Goal: Information Seeking & Learning: Check status

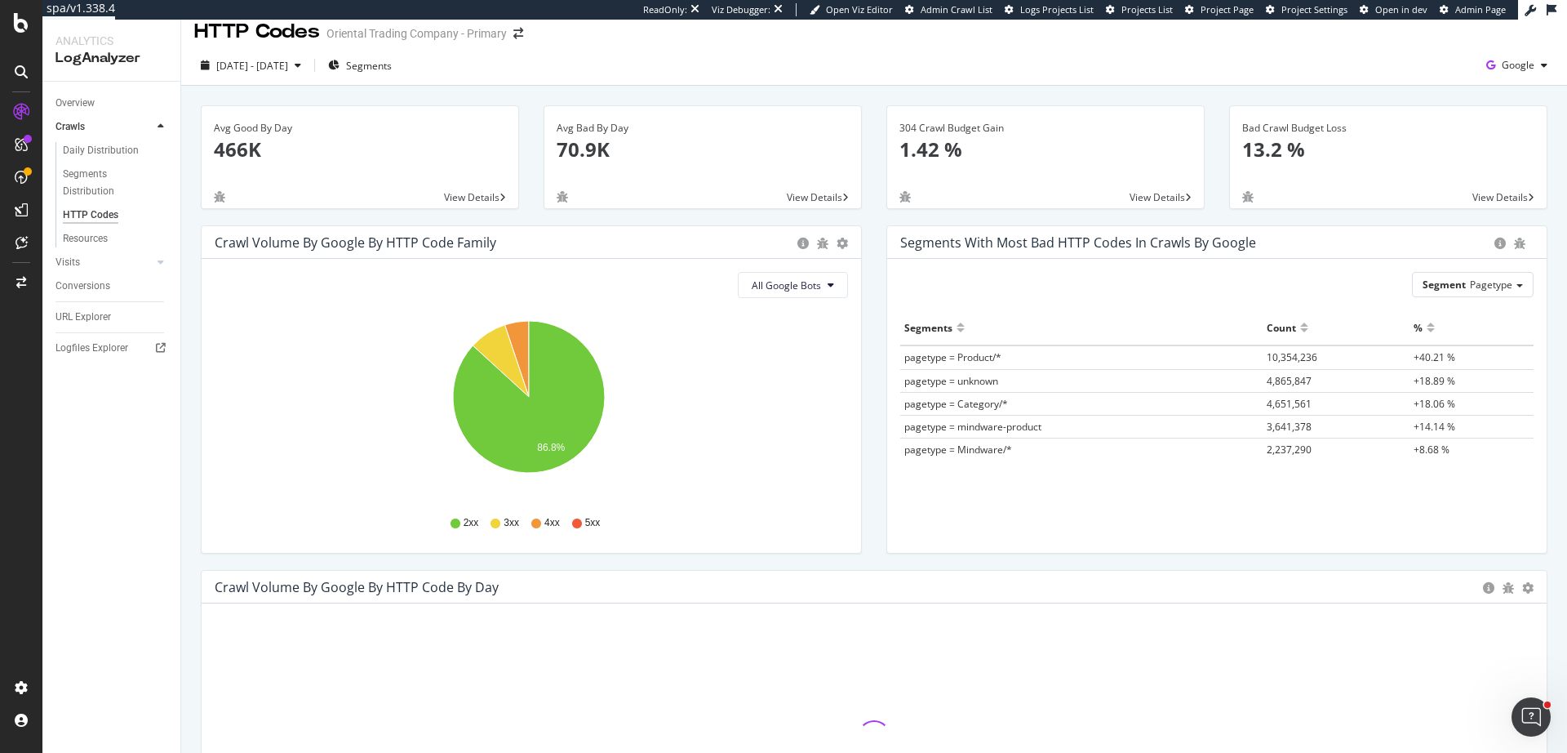
scroll to position [204, 0]
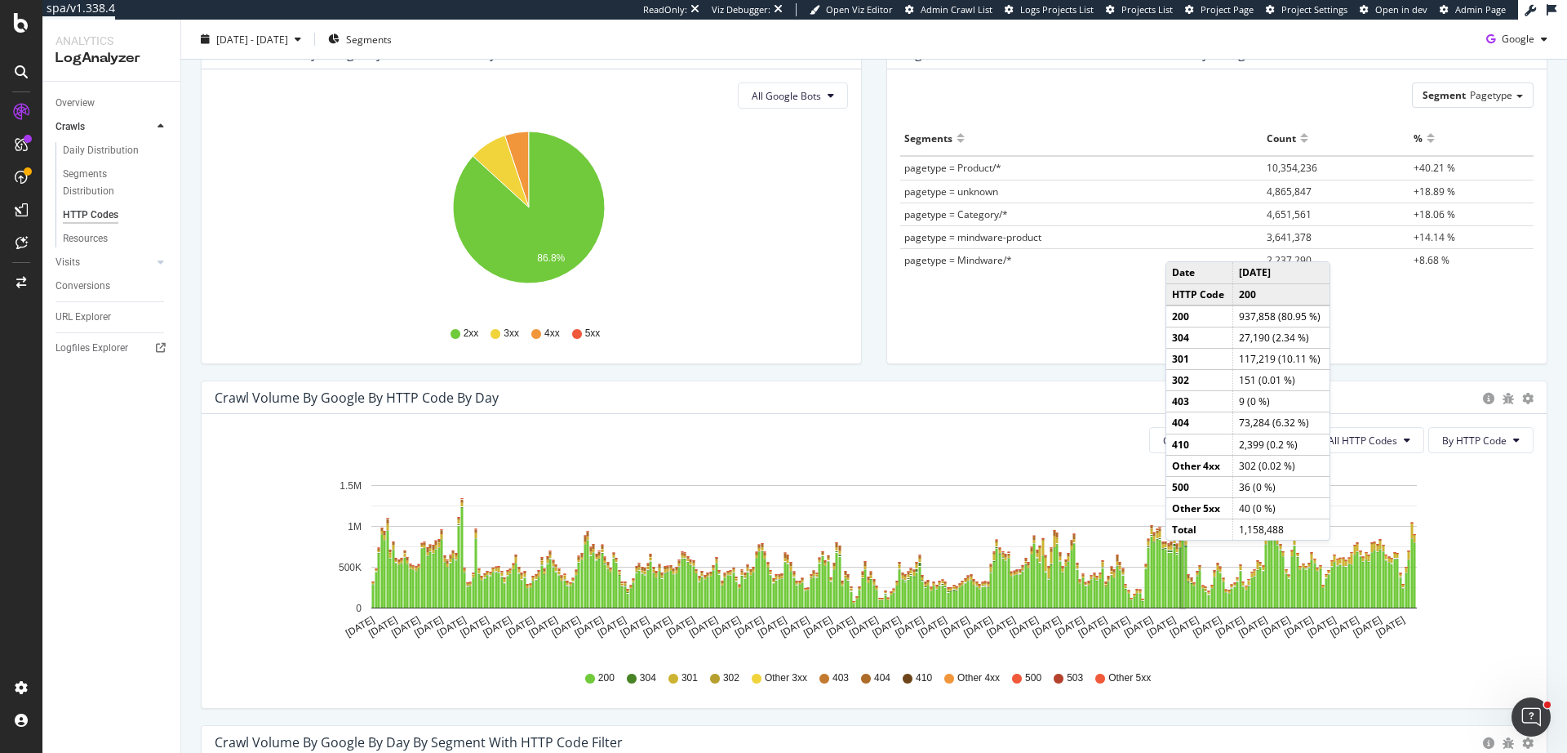
click at [1182, 557] on rect "A chart." at bounding box center [1183, 569] width 2 height 76
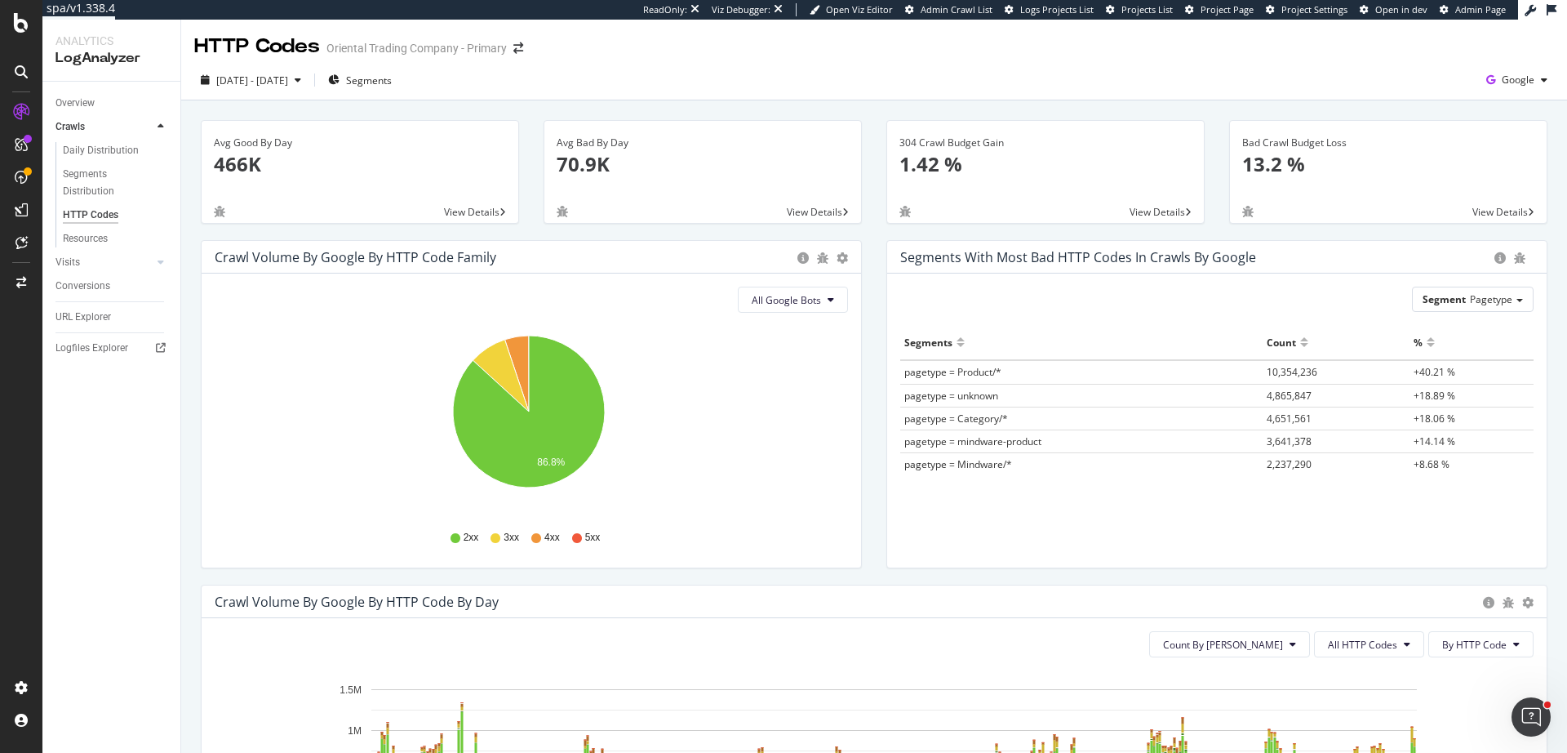
scroll to position [100, 0]
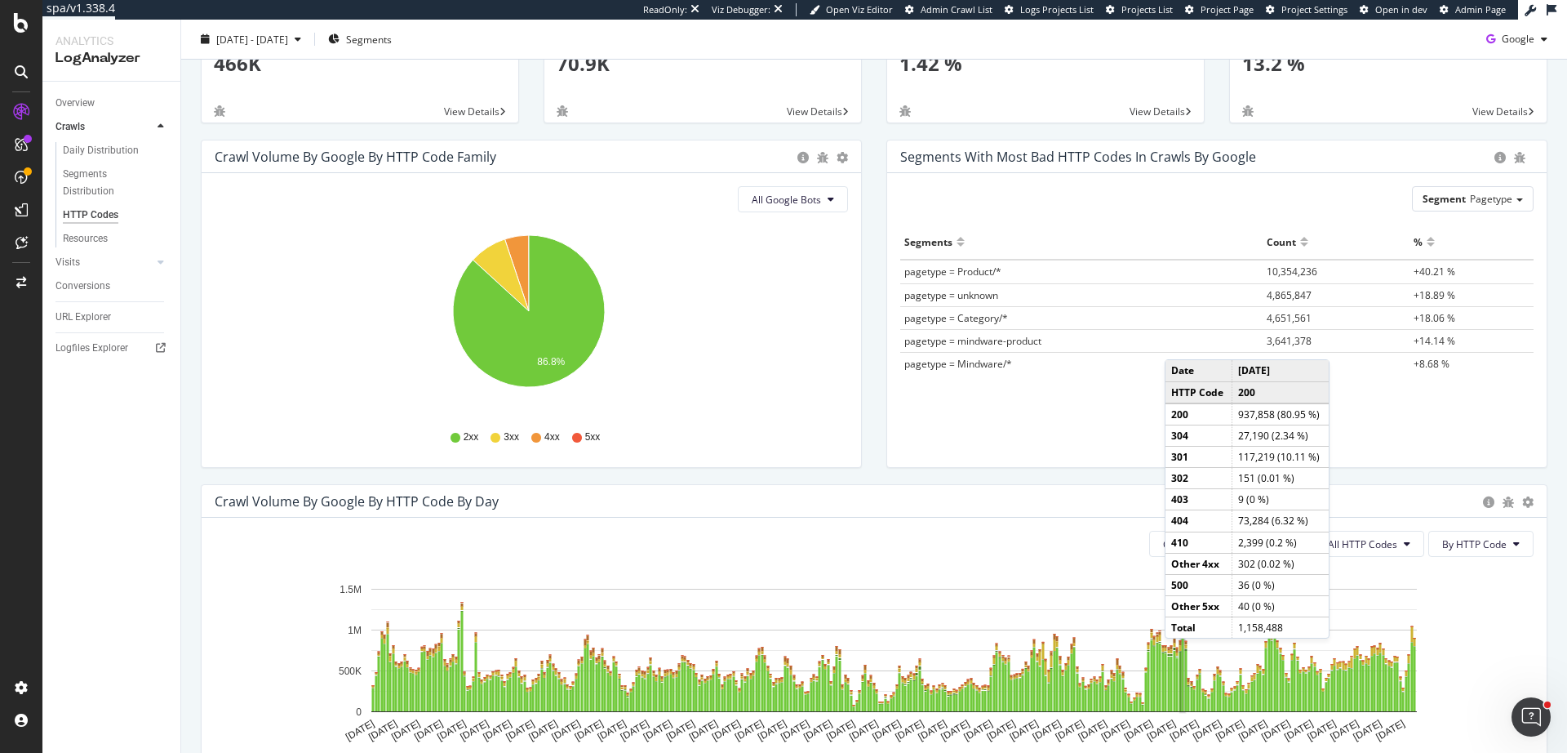
click at [1181, 655] on rect "A chart." at bounding box center [1182, 673] width 3 height 77
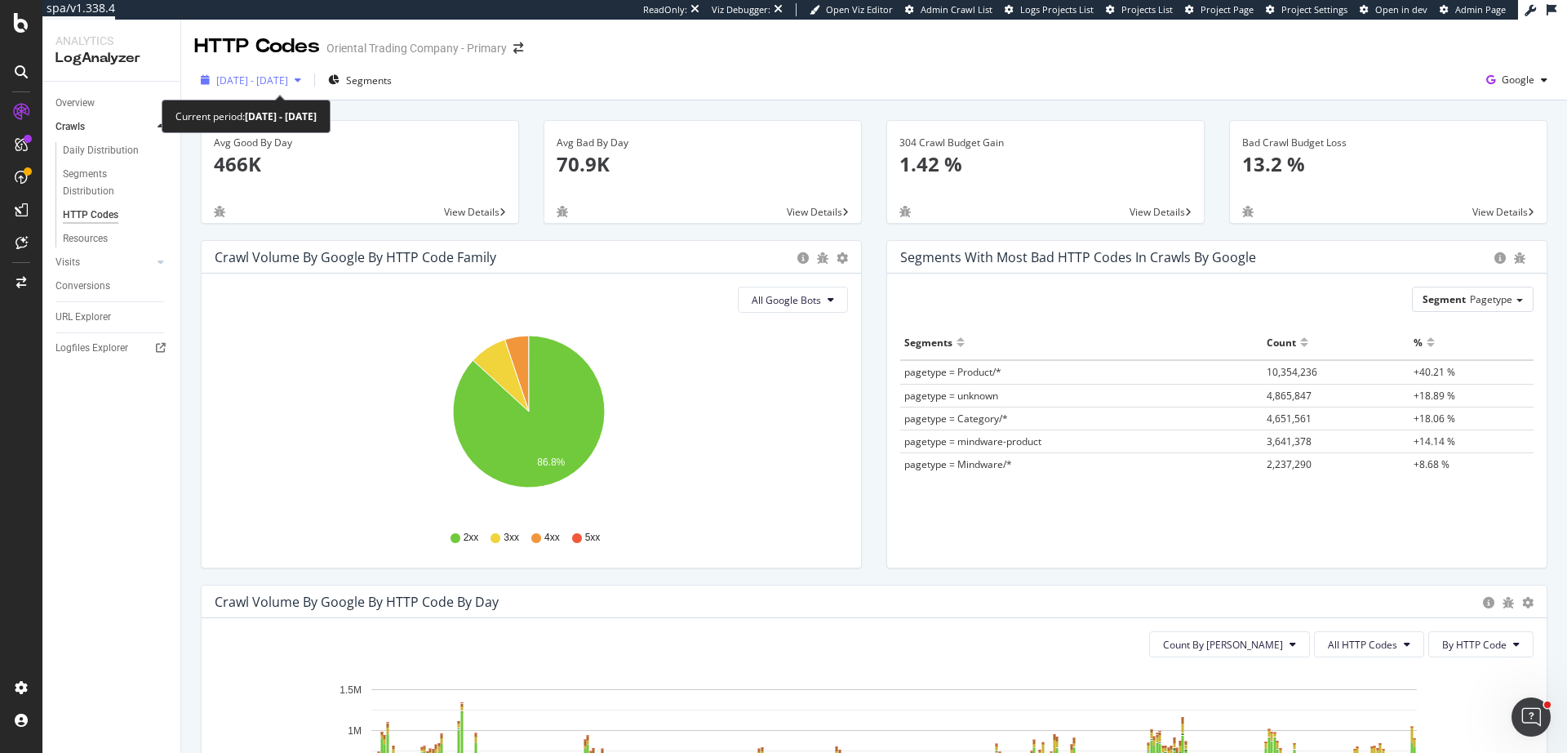
click at [288, 80] on span "2024 Oct. 6th - 2025 Oct. 5th" at bounding box center [252, 80] width 72 height 14
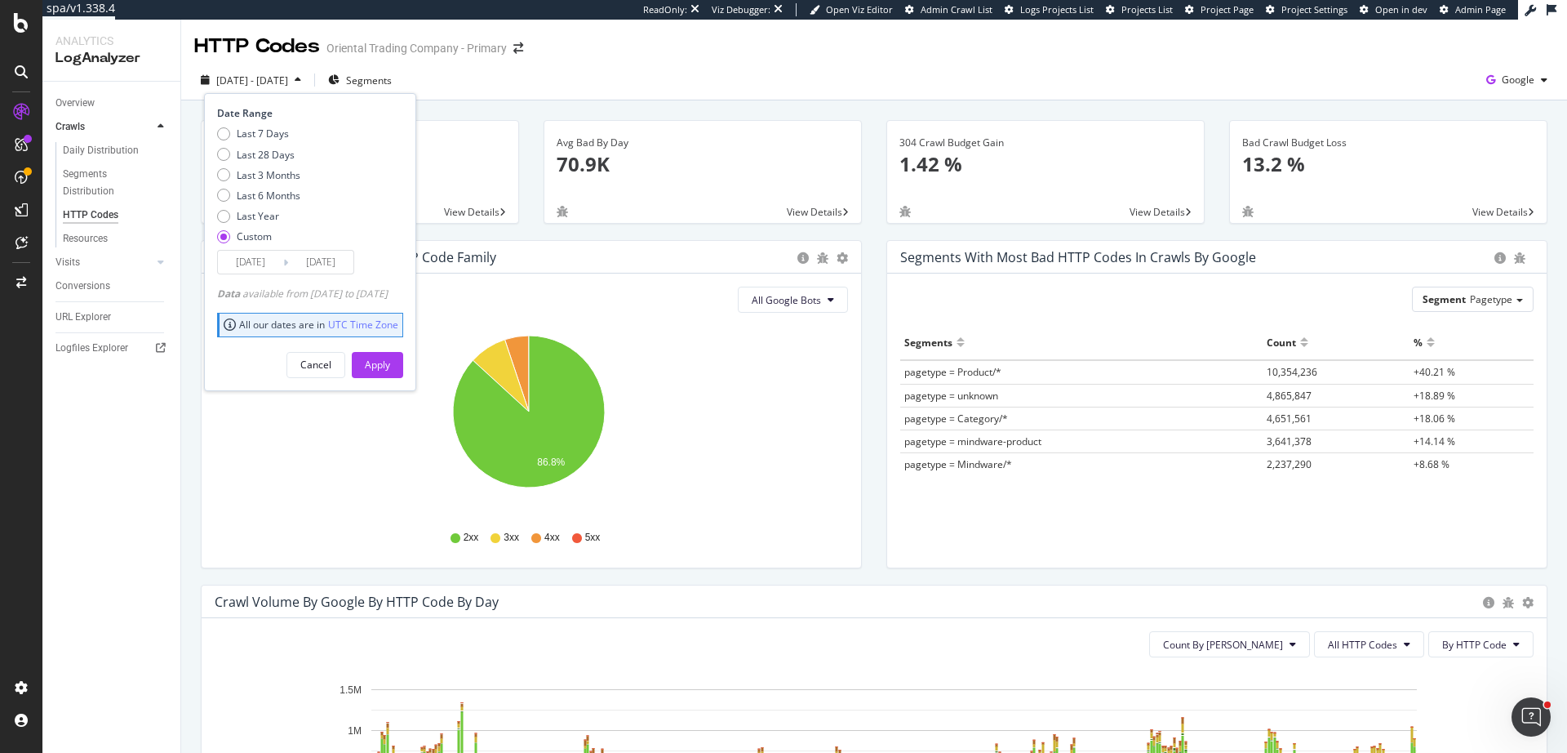
scroll to position [15, 0]
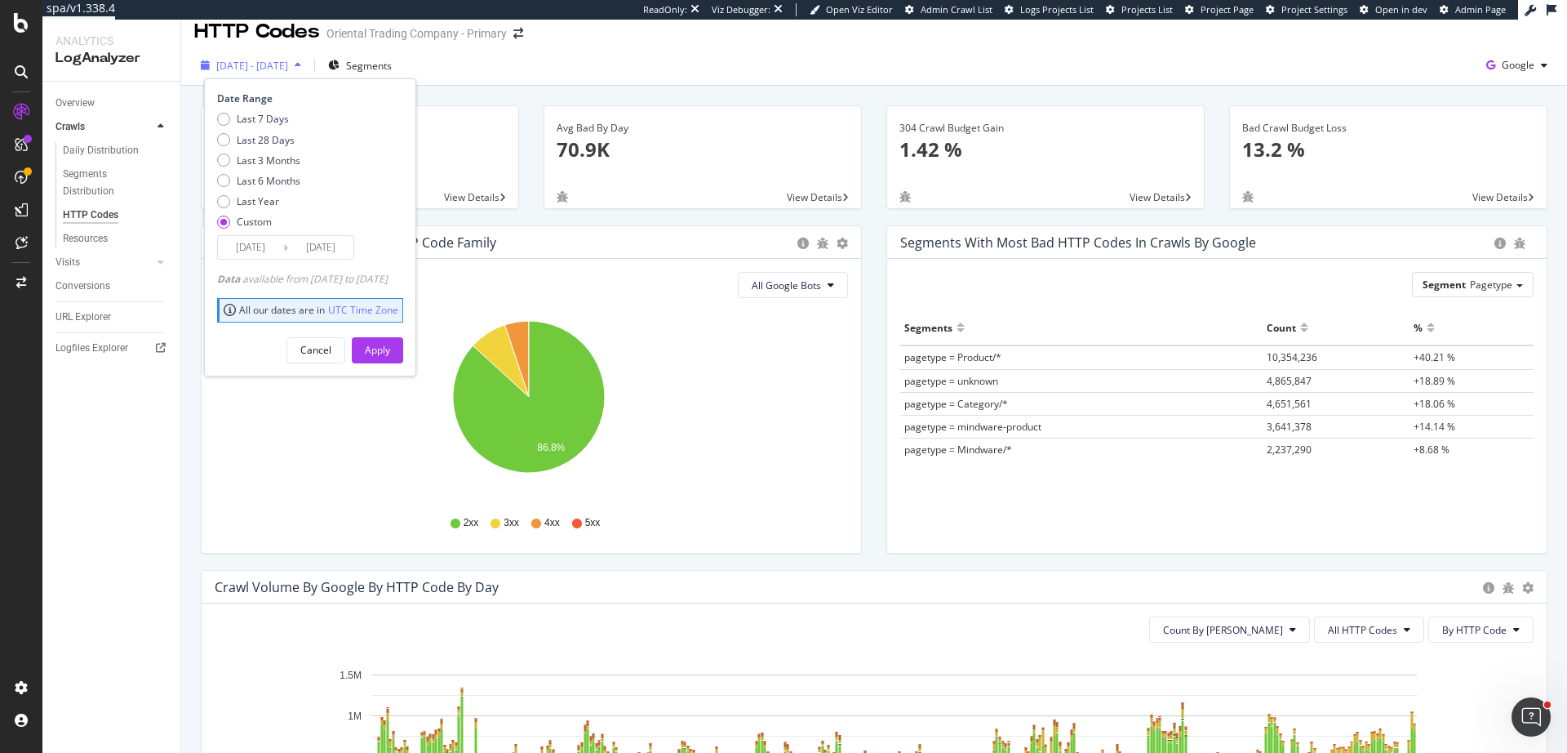
click at [288, 65] on span "2024 Oct. 6th - 2025 Oct. 5th" at bounding box center [252, 66] width 72 height 14
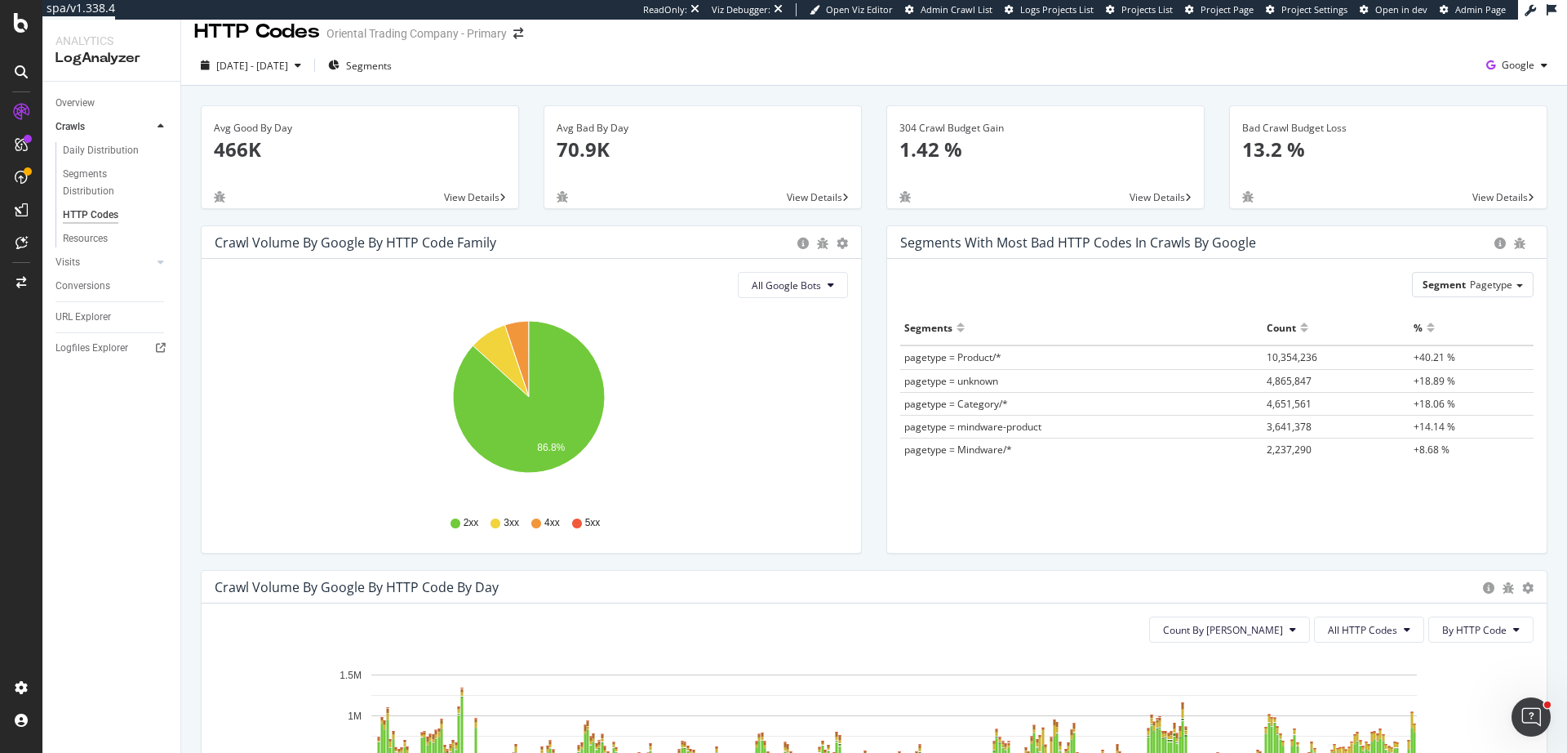
click at [722, 50] on div "2024 Oct. 6th - 2025 Oct. 5th Segments Google" at bounding box center [874, 66] width 1386 height 40
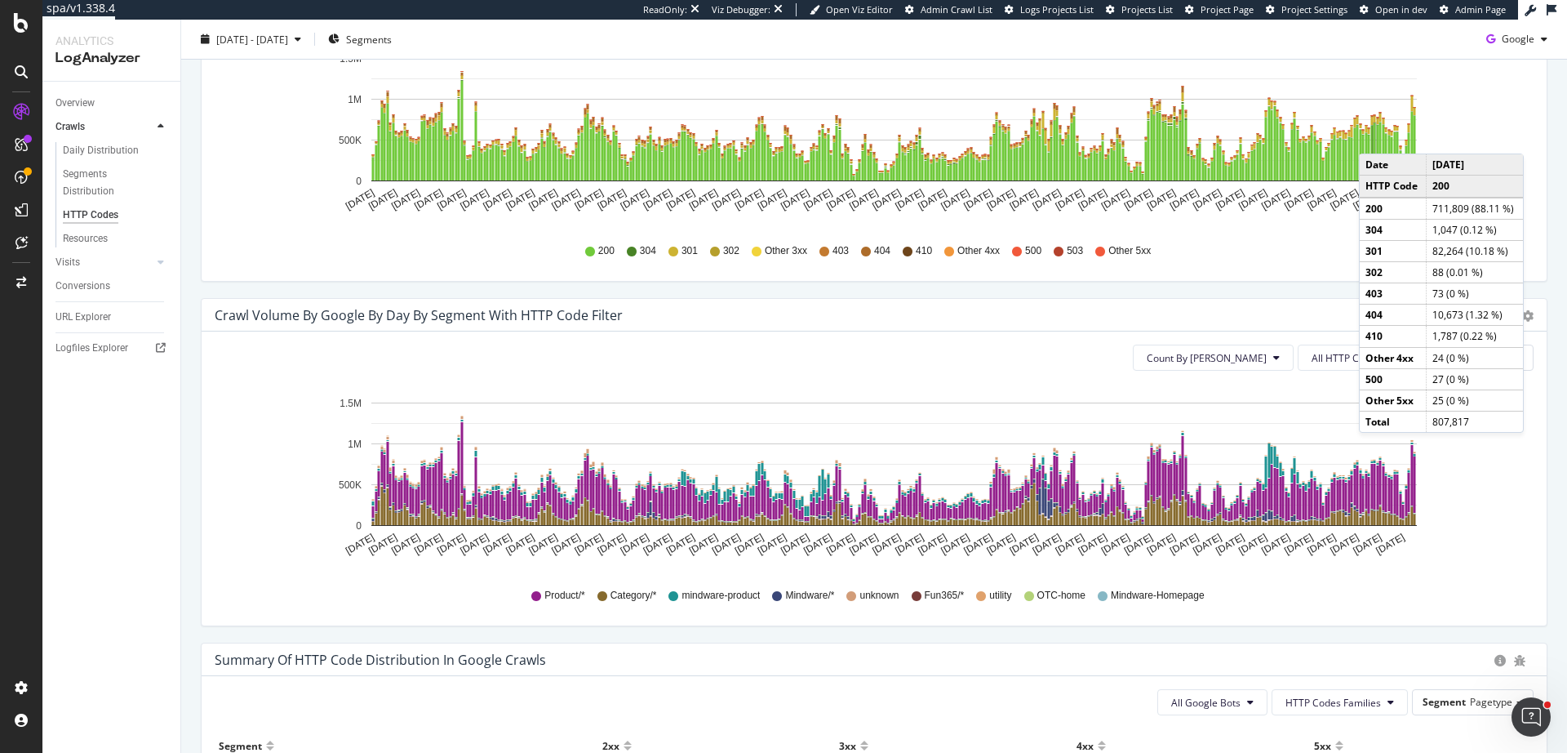
click at [1375, 137] on rect "A chart." at bounding box center [1375, 151] width 2 height 57
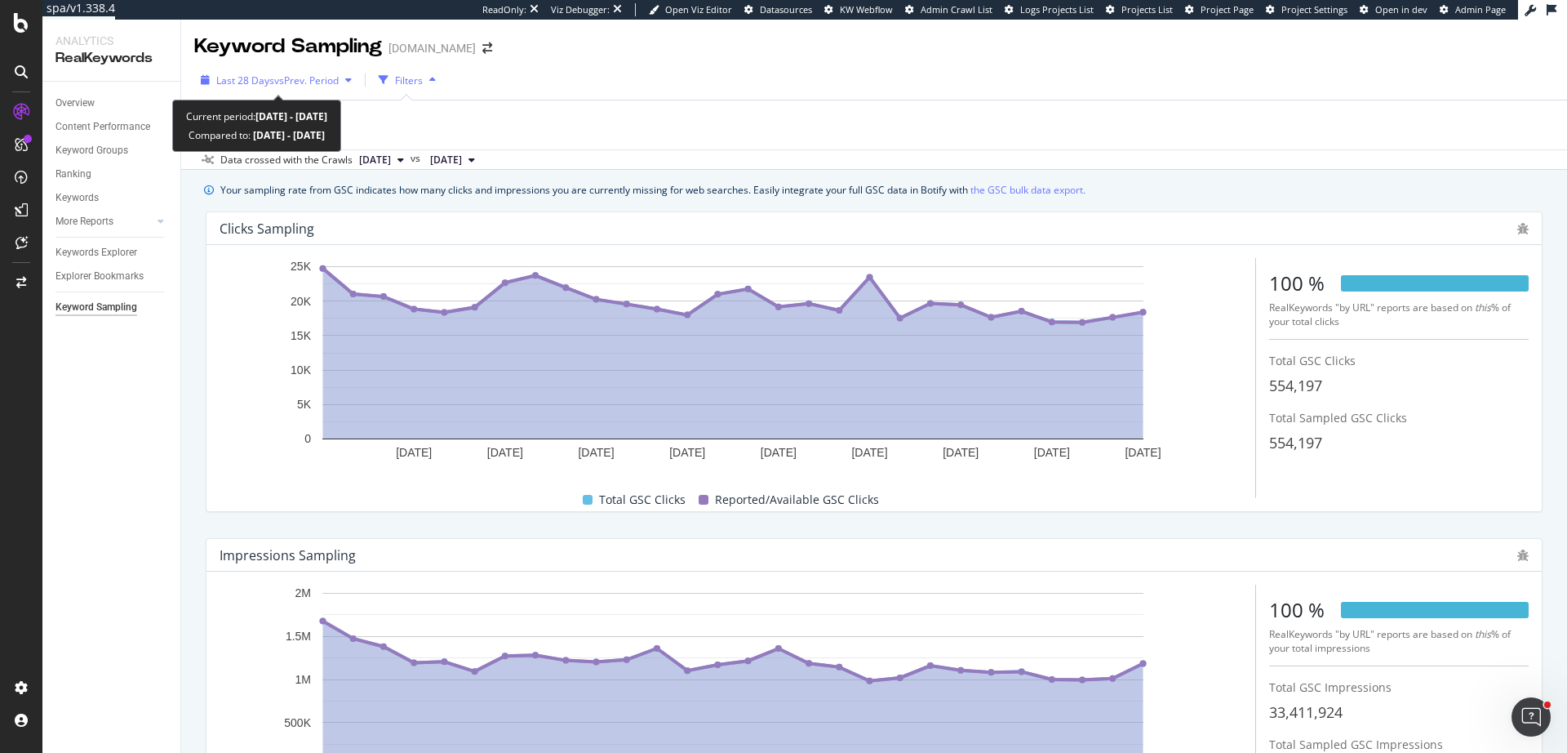
click at [295, 72] on div "Last 28 Days vs Prev. Period" at bounding box center [276, 80] width 164 height 24
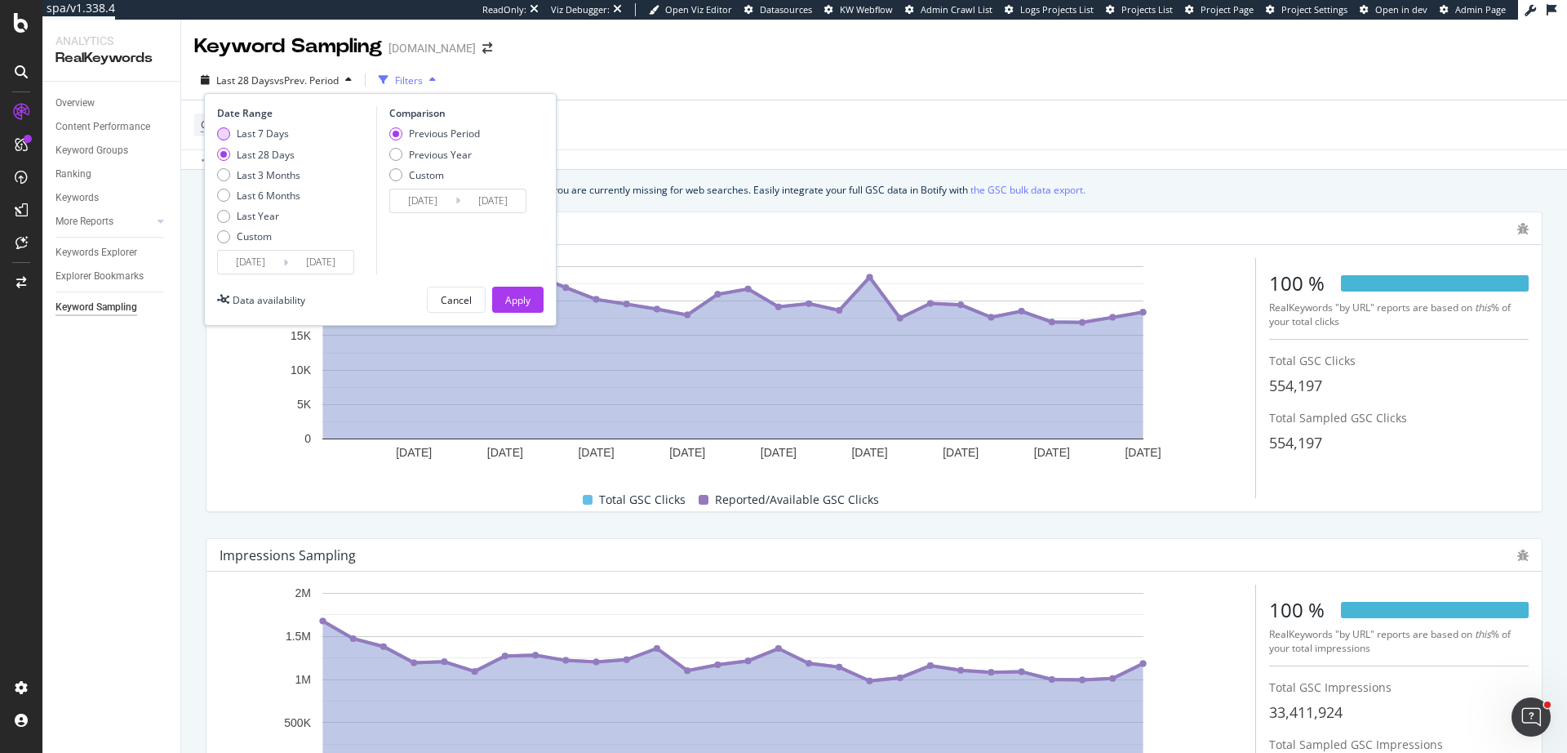
click at [270, 134] on div "Last 7 Days" at bounding box center [263, 134] width 52 height 14
type input "2025/09/28"
type input "2025/09/21"
type input "2025/09/27"
click at [275, 155] on div "Last 28 Days" at bounding box center [266, 155] width 58 height 14
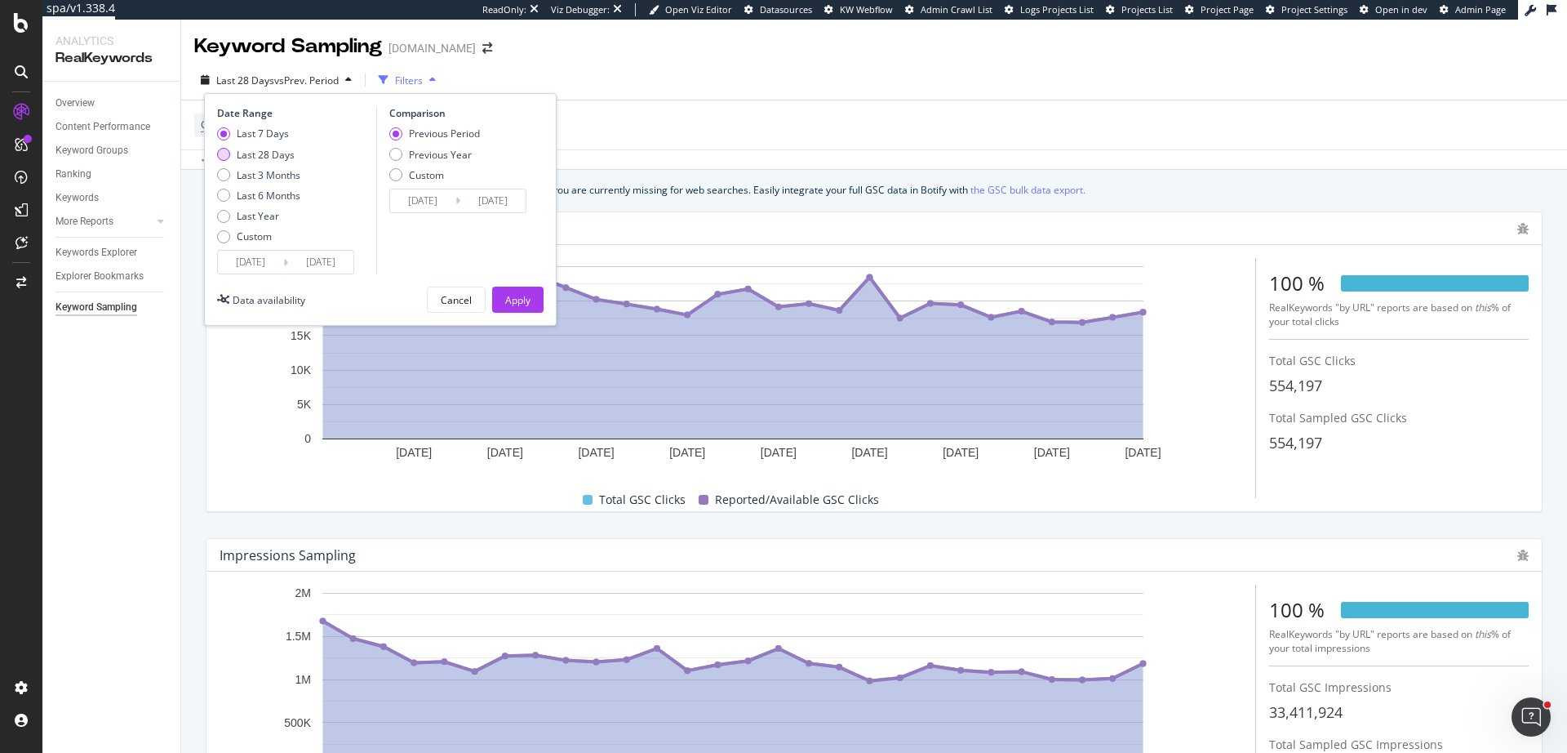
type input "2025/09/07"
type input "2025/08/10"
type input "2025/09/06"
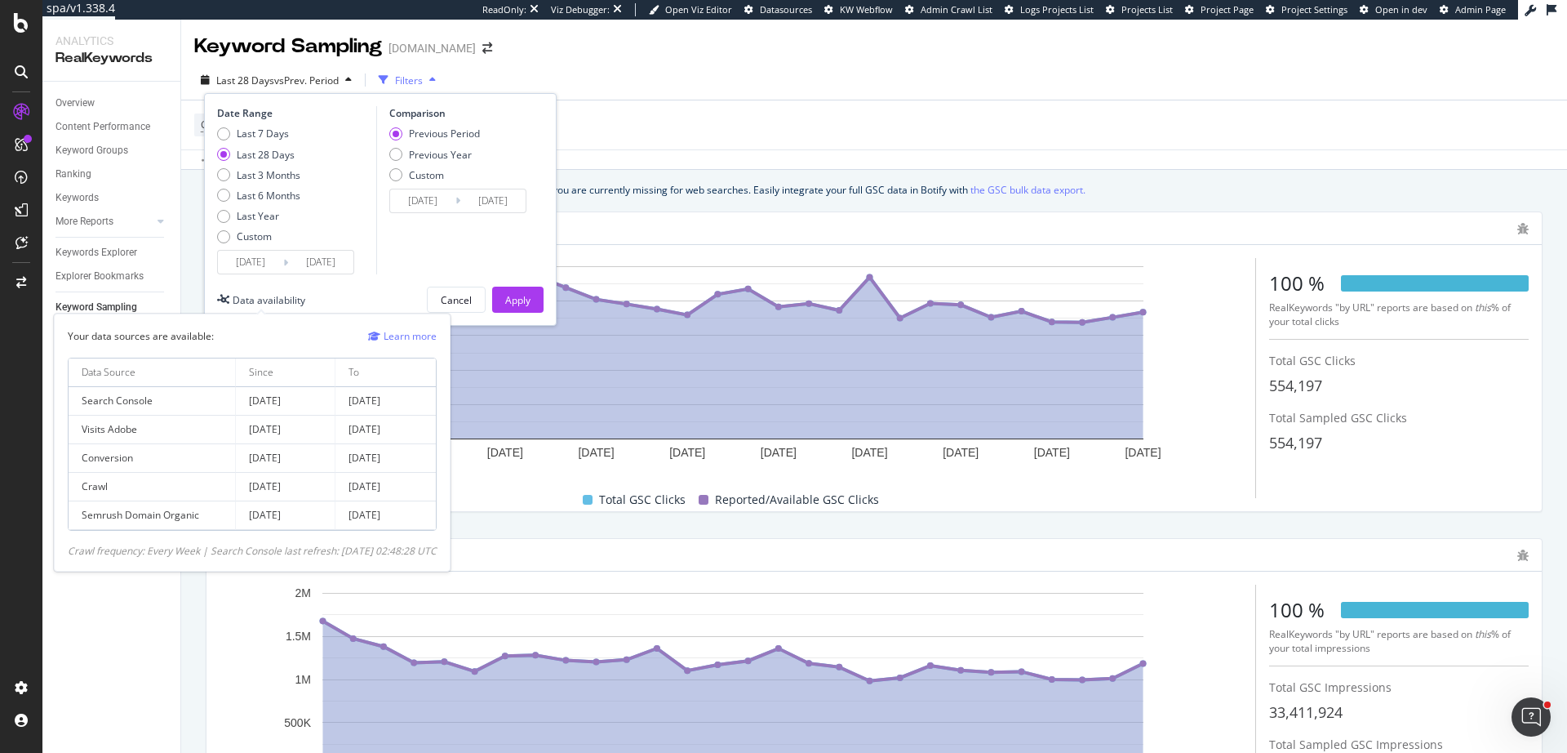
click at [299, 298] on div "Data availability" at bounding box center [269, 300] width 73 height 14
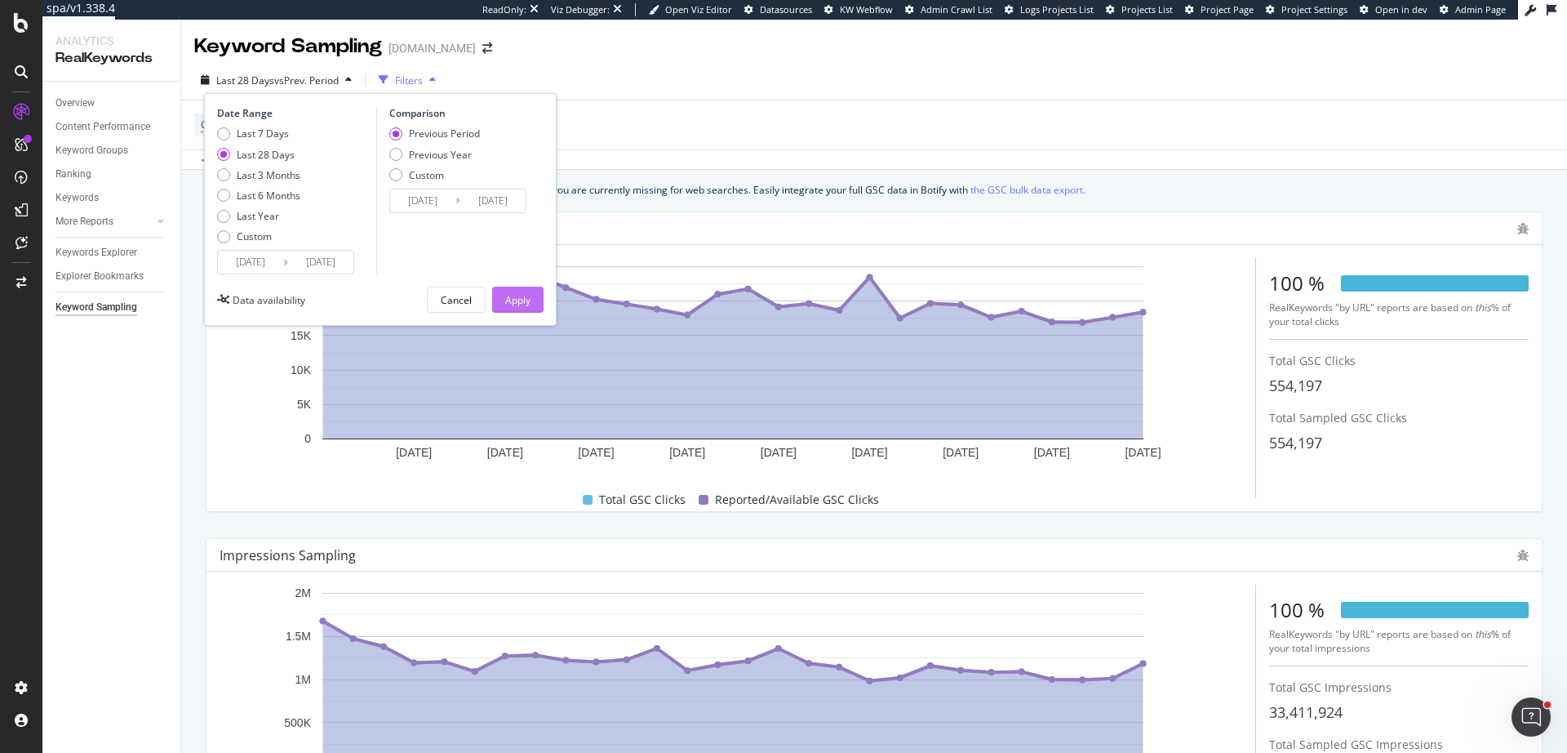
click at [522, 306] on div "Apply" at bounding box center [517, 300] width 25 height 14
